Goal: Check status: Check status

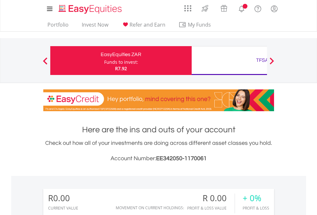
scroll to position [61, 101]
click at [104, 61] on div "Funds to invest:" at bounding box center [121, 62] width 34 height 6
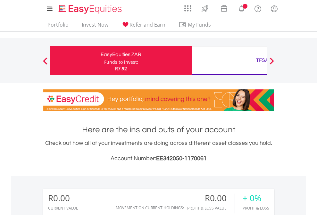
scroll to position [61, 101]
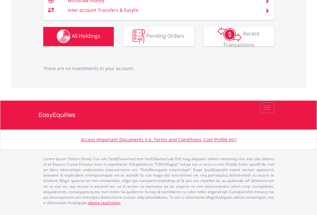
scroll to position [634, 0]
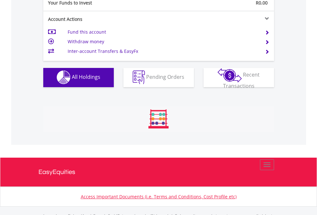
scroll to position [634, 0]
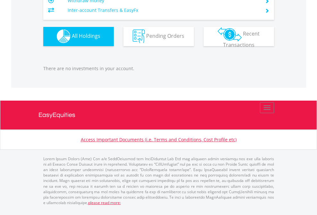
scroll to position [61, 101]
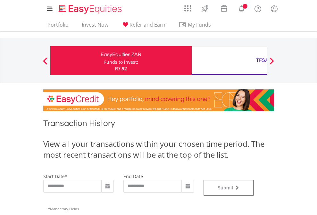
type input "**********"
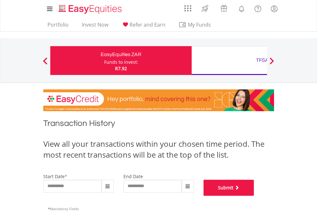
click at [254, 196] on button "Submit" at bounding box center [228, 188] width 51 height 16
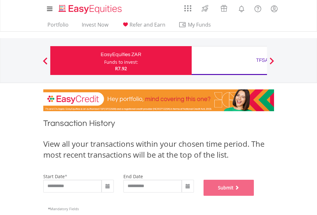
scroll to position [260, 0]
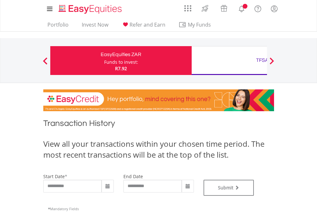
click at [229, 61] on div "TFSA" at bounding box center [262, 60] width 134 height 9
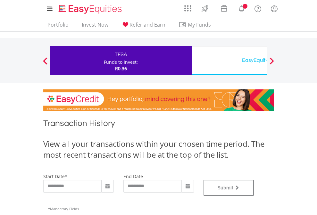
type input "**********"
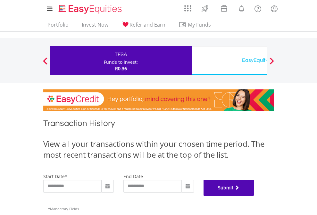
click at [254, 196] on button "Submit" at bounding box center [228, 188] width 51 height 16
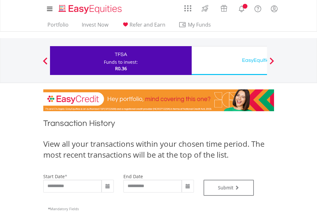
click at [229, 61] on div "EasyEquities USD" at bounding box center [262, 60] width 134 height 9
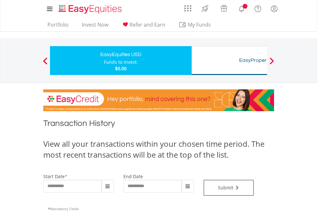
type input "**********"
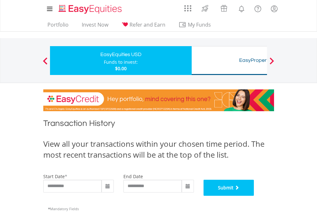
click at [254, 196] on button "Submit" at bounding box center [228, 188] width 51 height 16
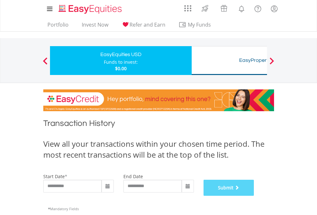
scroll to position [260, 0]
